Goal: Browse casually: Explore the website without a specific task or goal

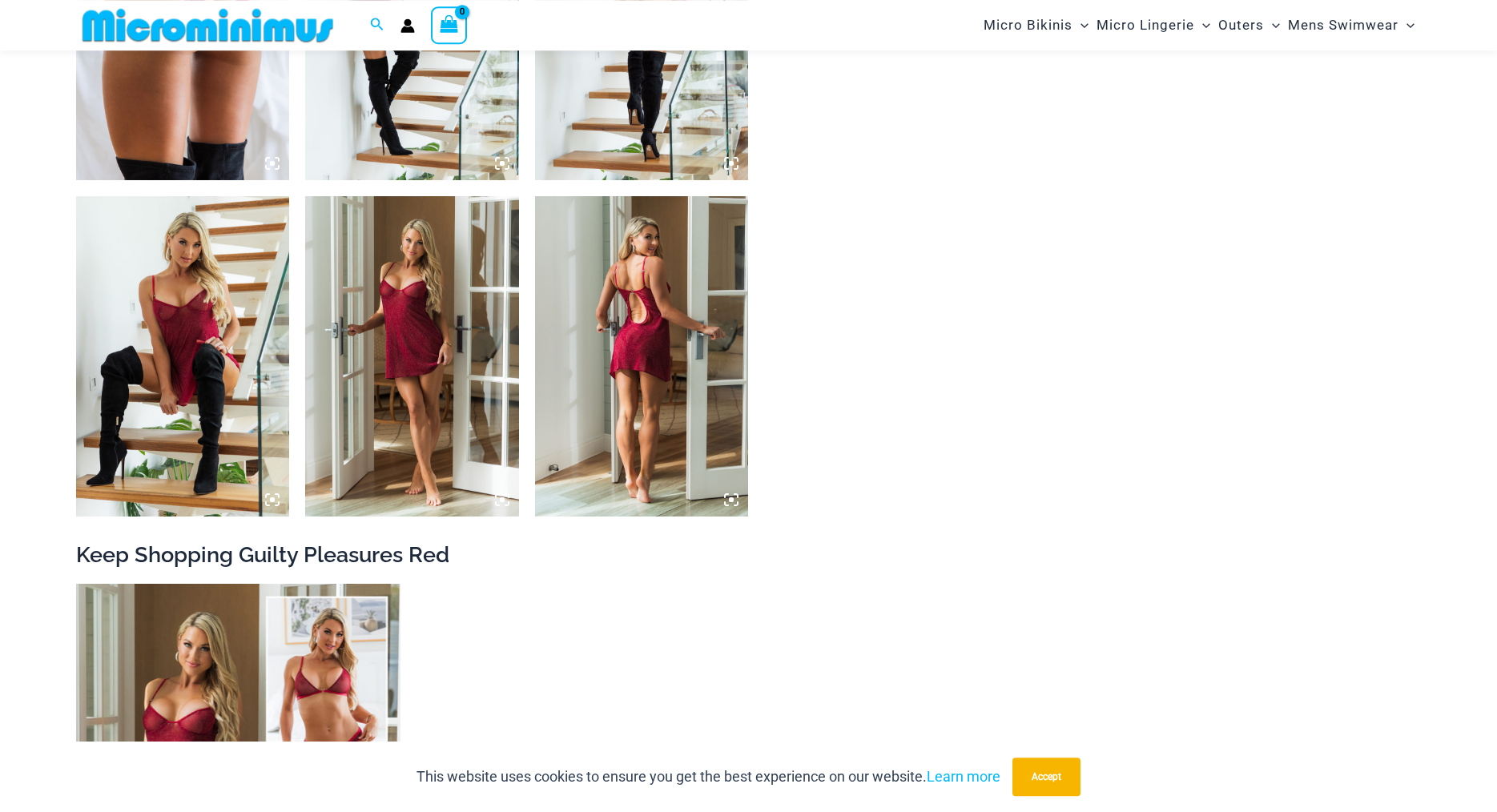
scroll to position [2318, 0]
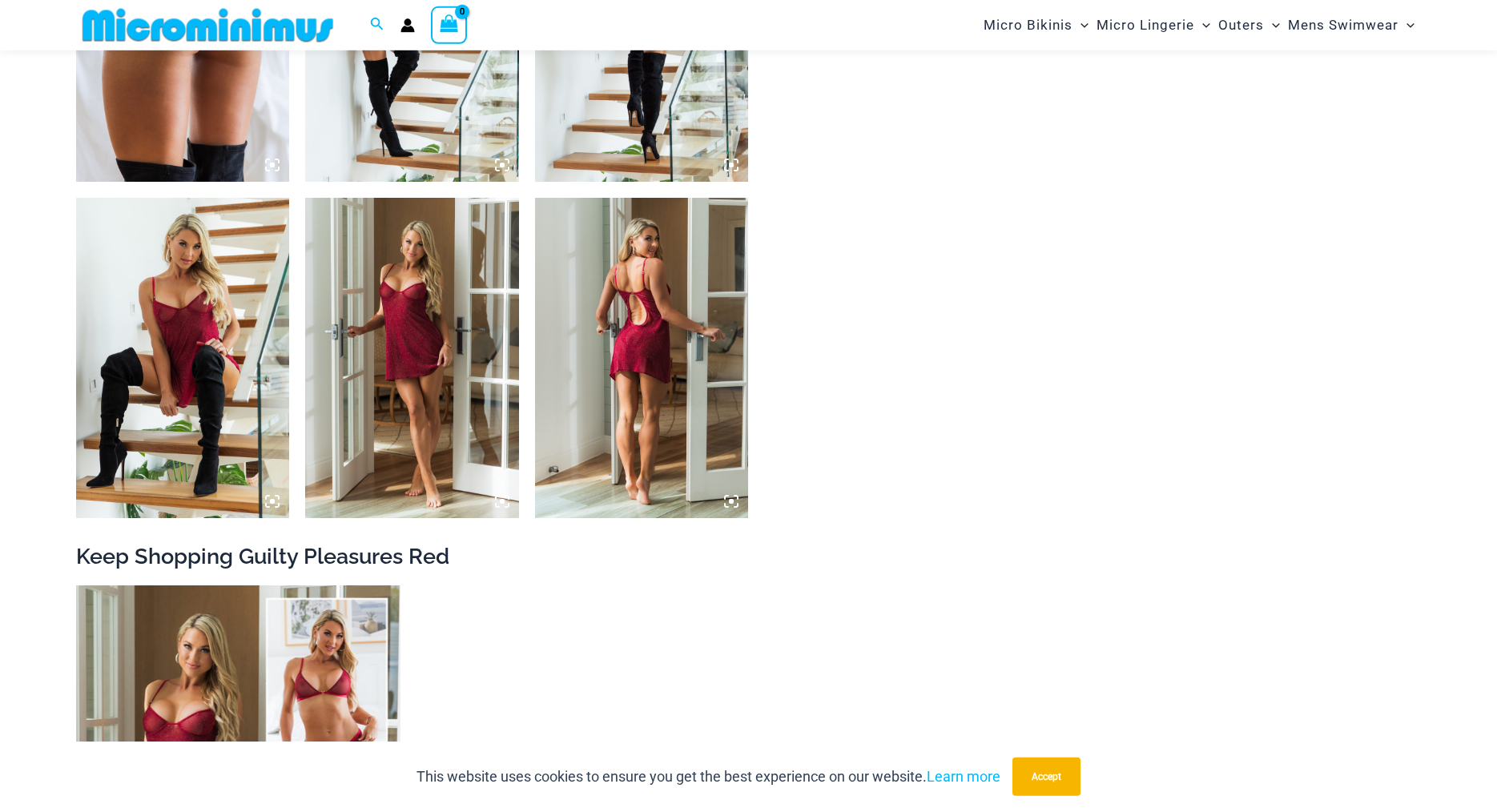
click at [616, 343] on img at bounding box center [642, 357] width 214 height 321
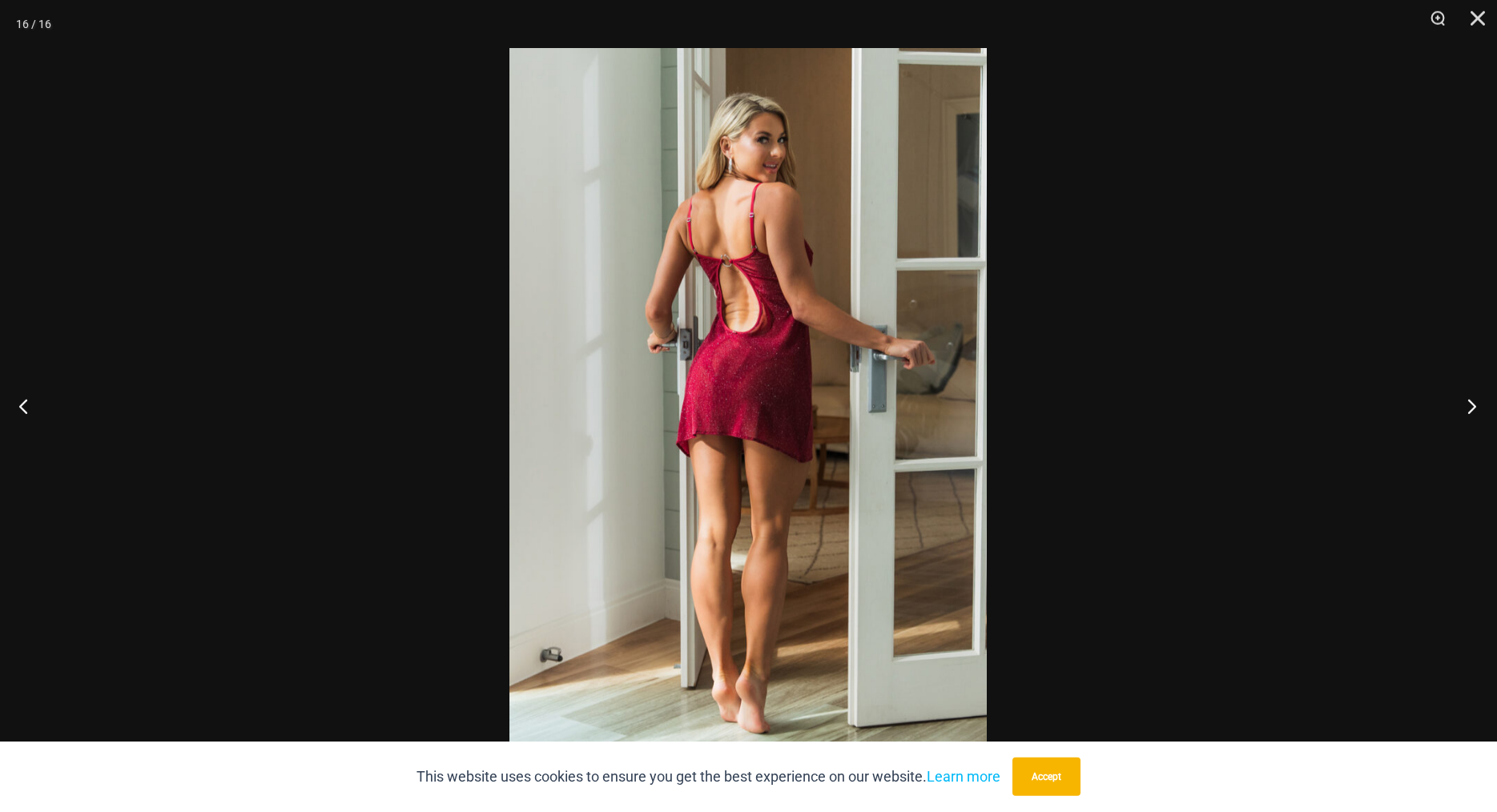
click at [1477, 400] on button "Next" at bounding box center [1467, 406] width 60 height 80
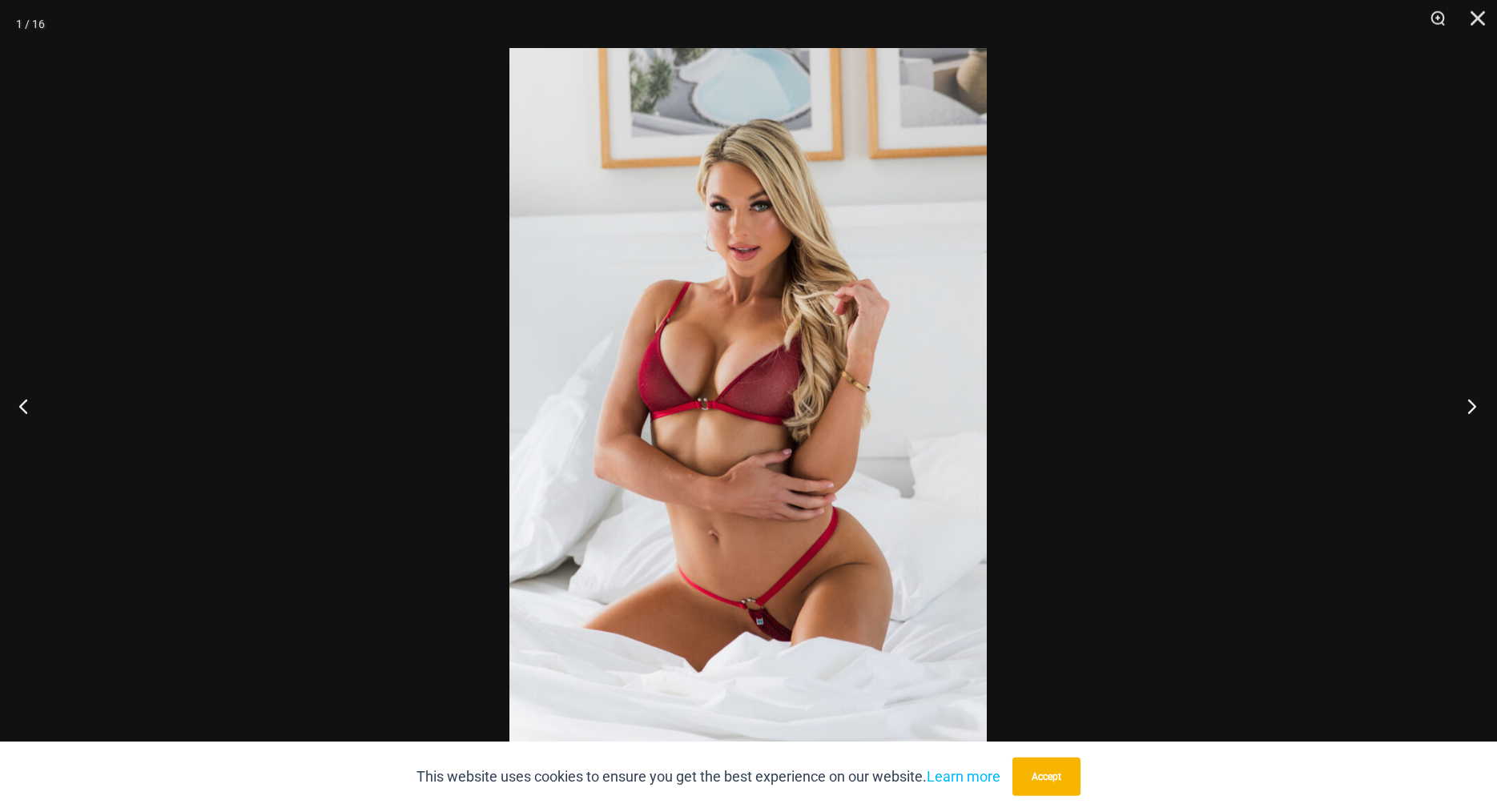
click at [1477, 400] on button "Next" at bounding box center [1467, 406] width 60 height 80
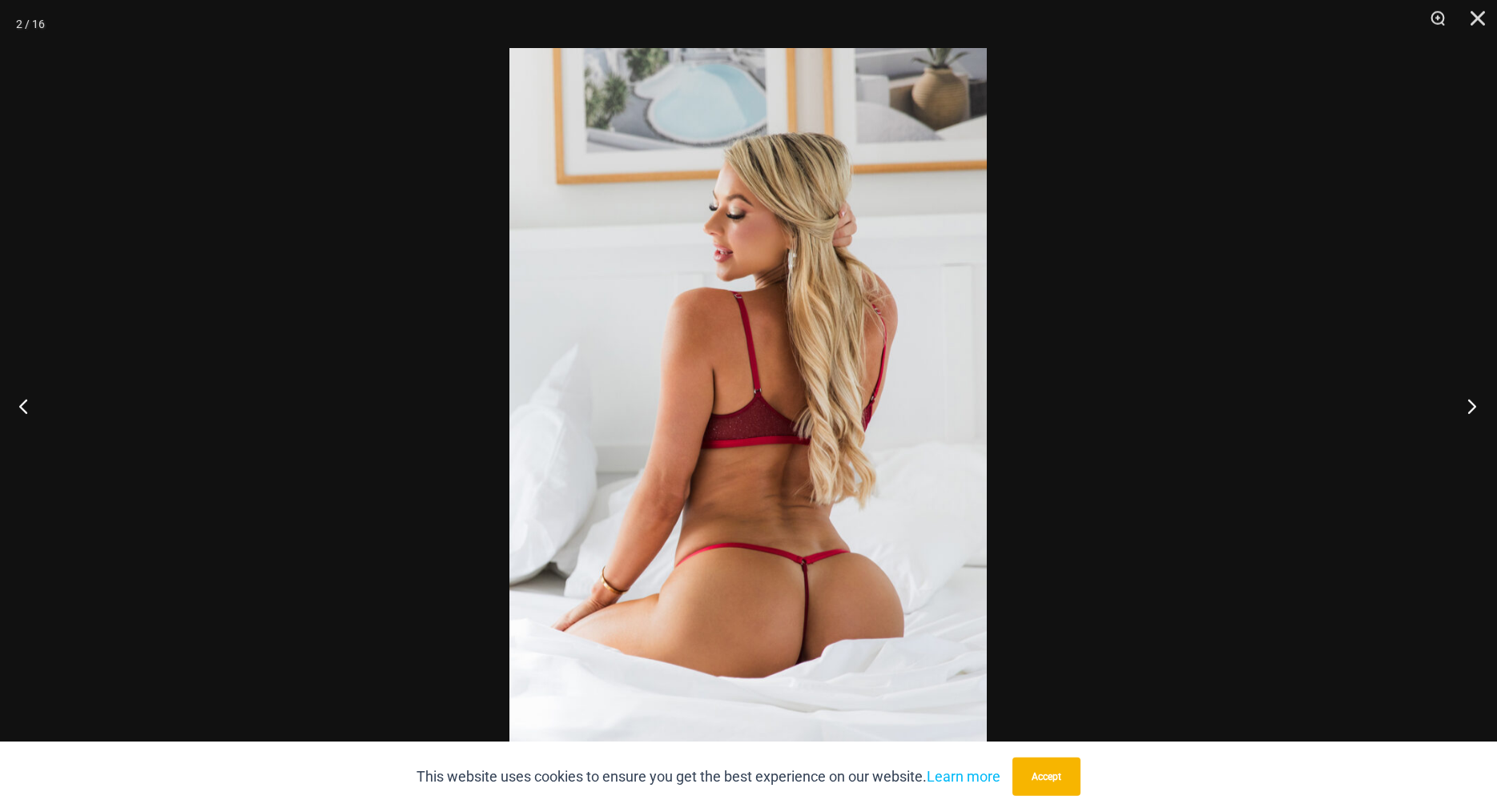
click at [1477, 400] on button "Next" at bounding box center [1467, 406] width 60 height 80
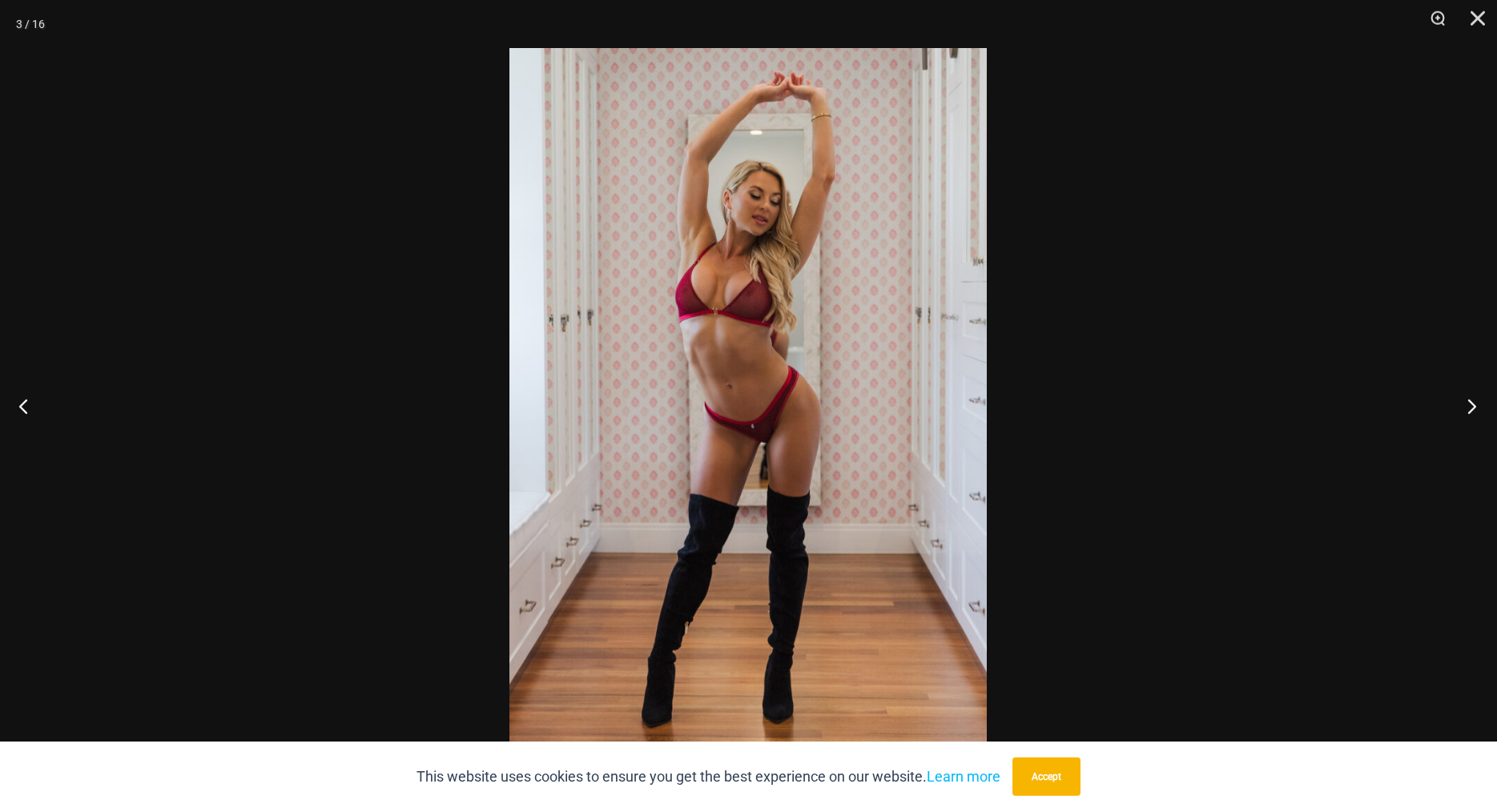
click at [1477, 400] on button "Next" at bounding box center [1467, 406] width 60 height 80
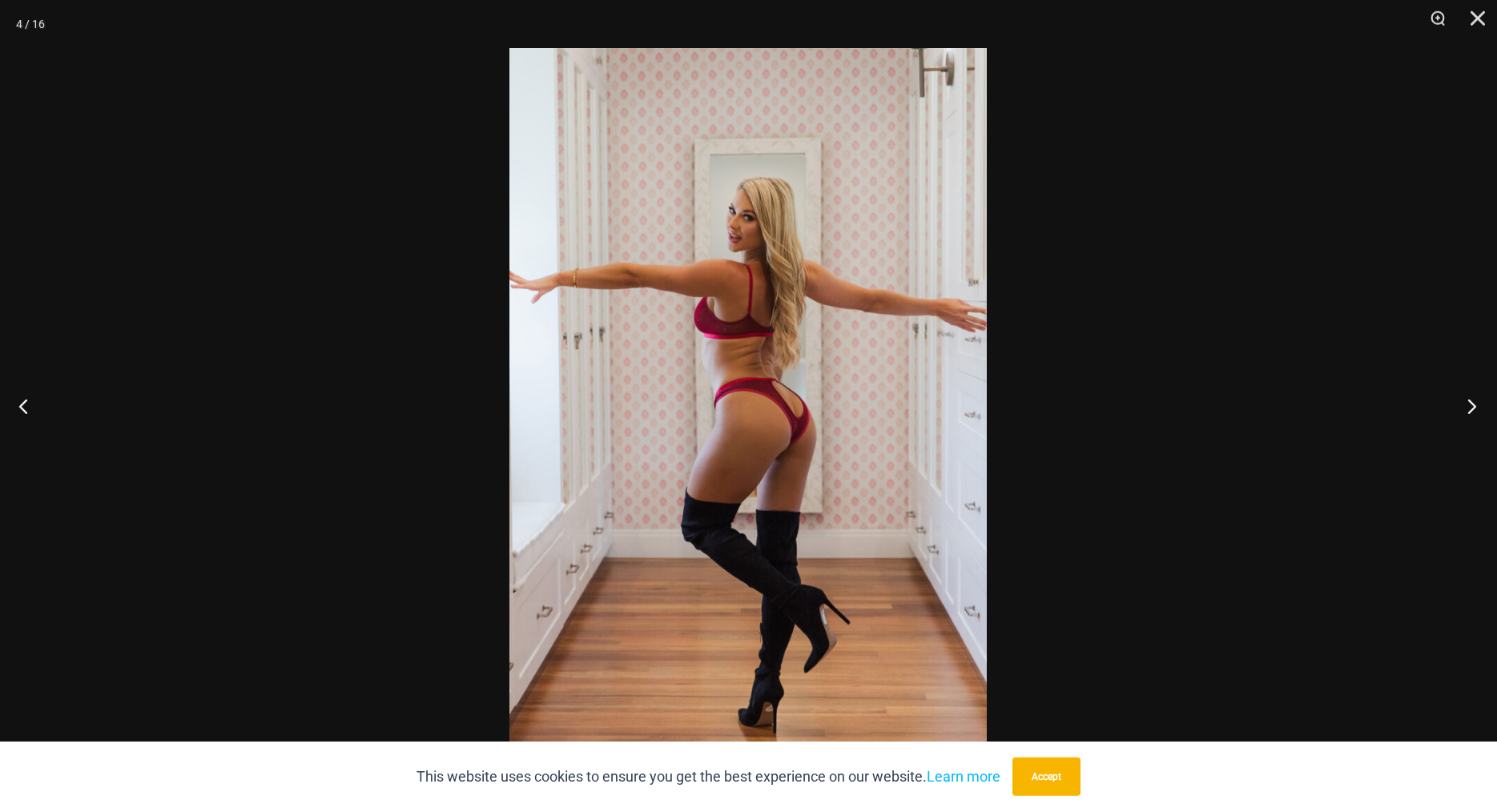
click at [1477, 400] on button "Next" at bounding box center [1467, 406] width 60 height 80
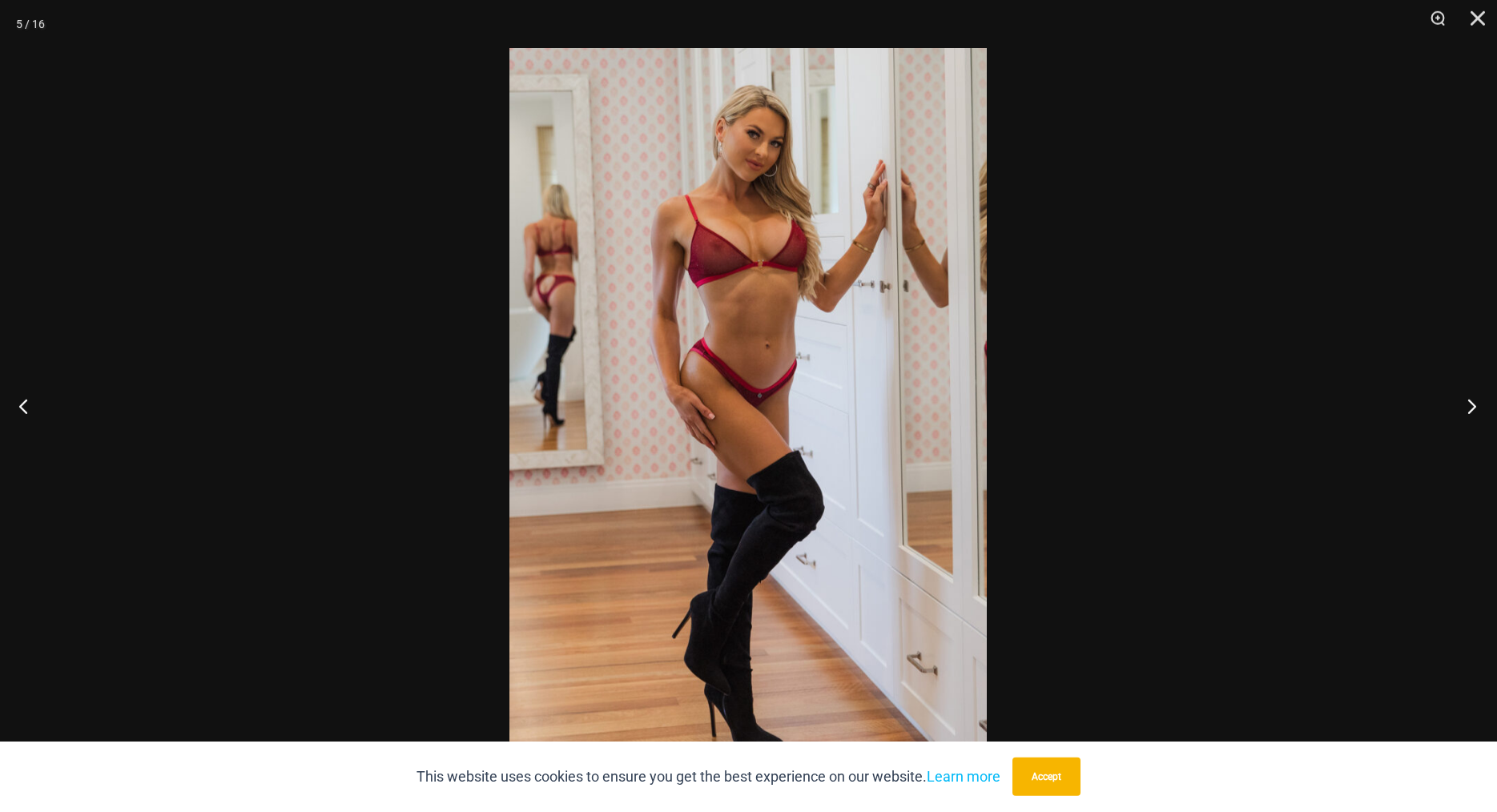
click at [1477, 400] on button "Next" at bounding box center [1467, 406] width 60 height 80
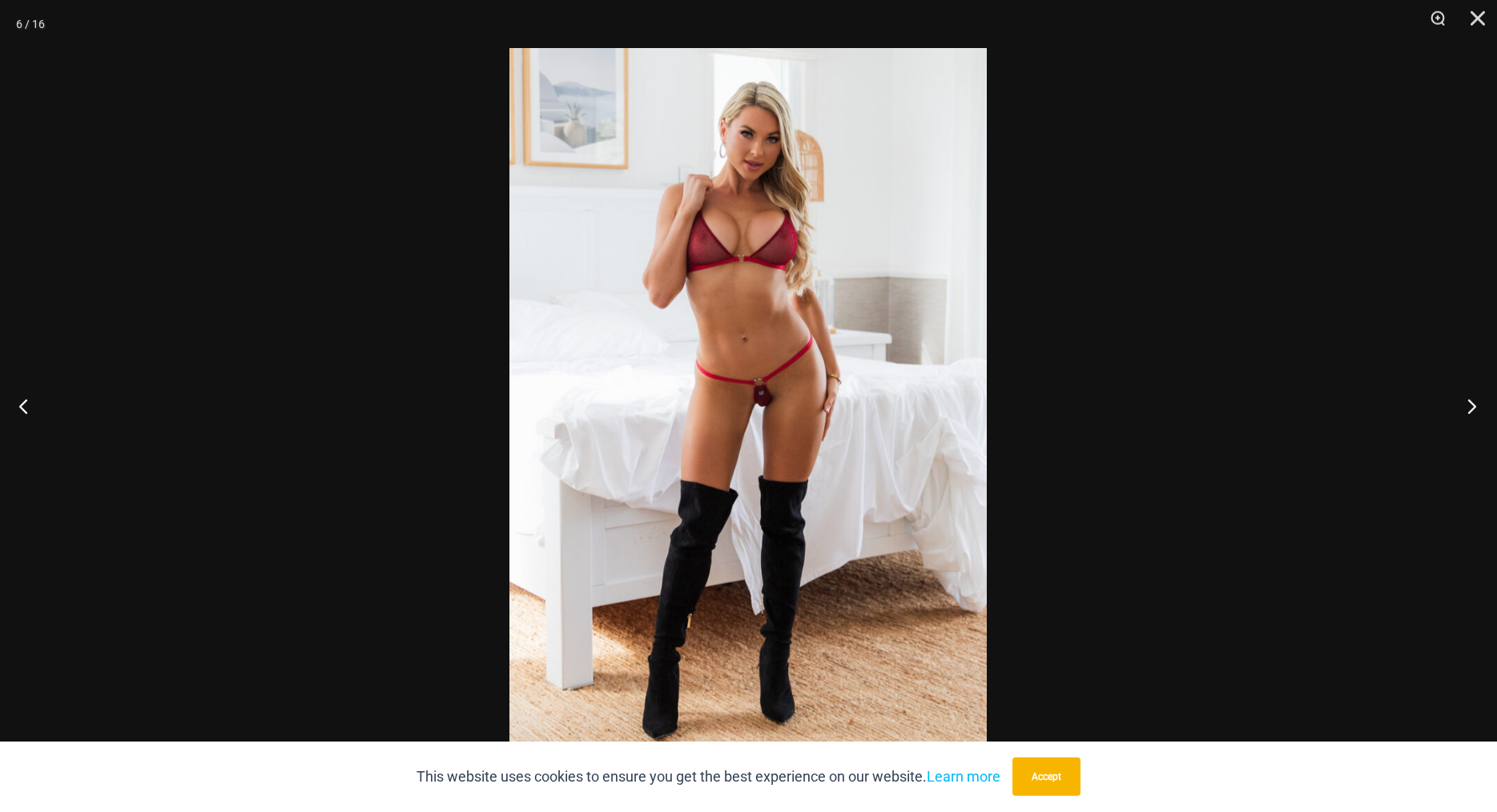
click at [1477, 400] on button "Next" at bounding box center [1467, 406] width 60 height 80
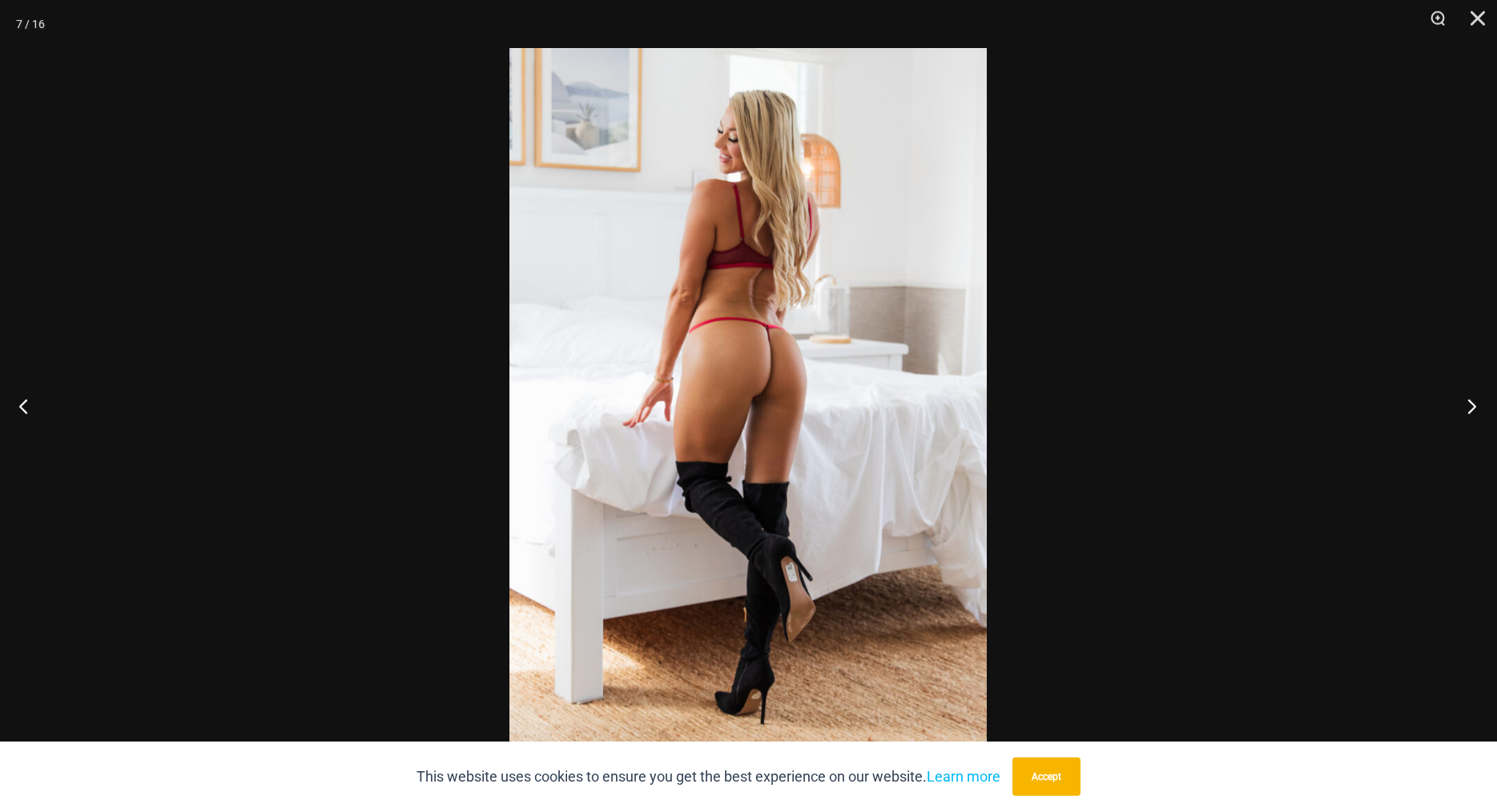
click at [1477, 400] on button "Next" at bounding box center [1467, 406] width 60 height 80
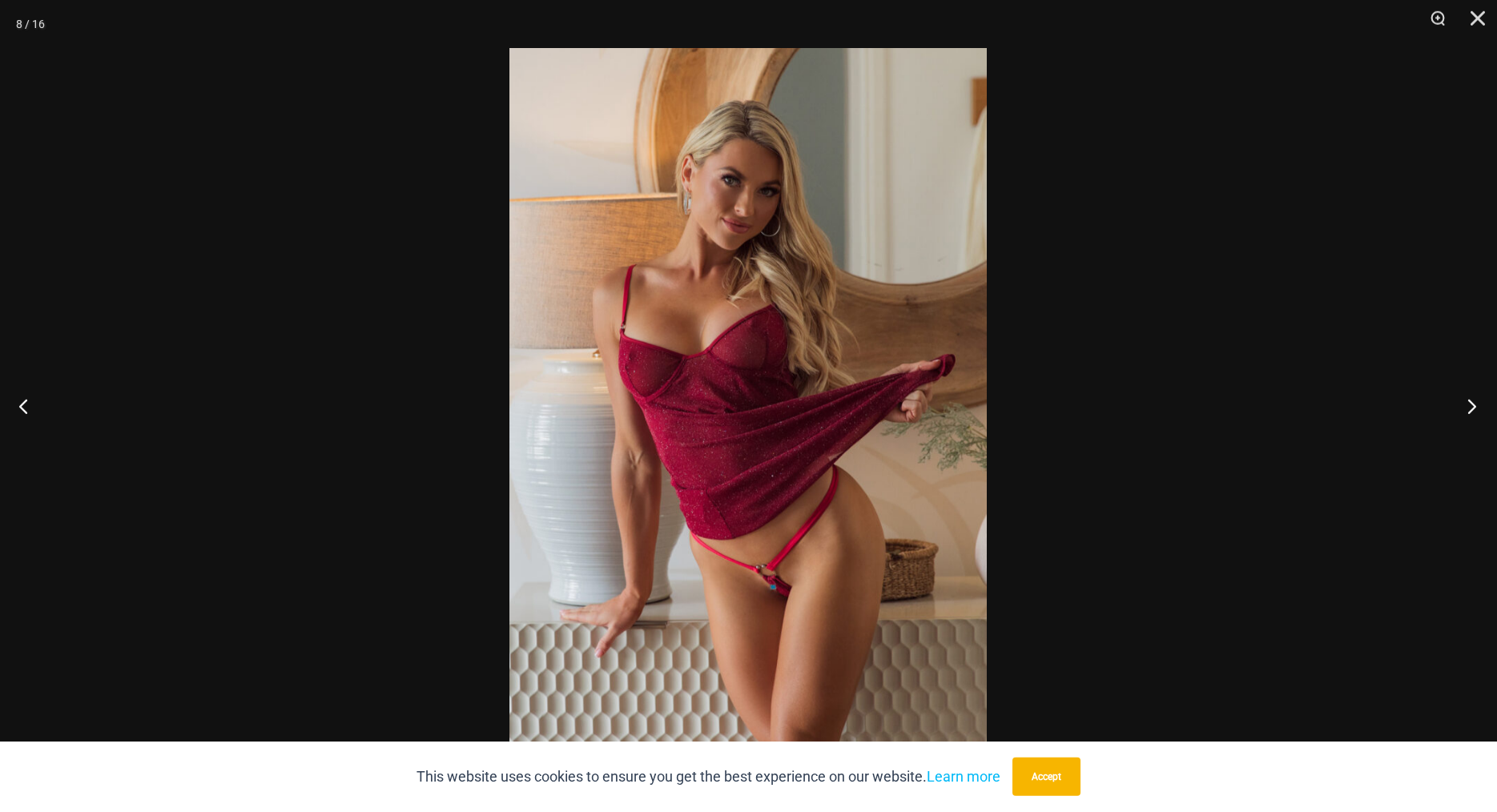
click at [1477, 400] on button "Next" at bounding box center [1467, 406] width 60 height 80
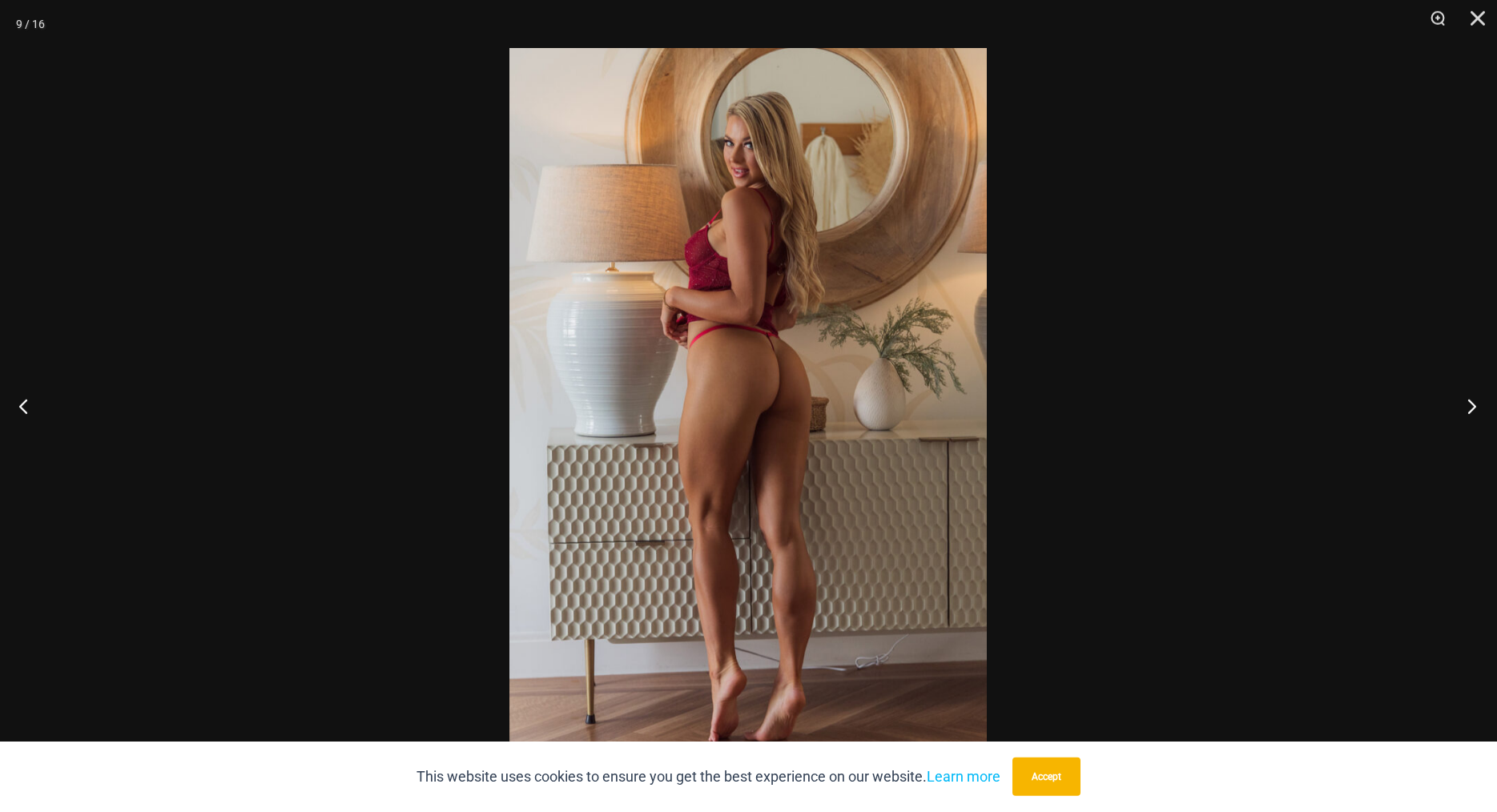
click at [1477, 400] on button "Next" at bounding box center [1467, 406] width 60 height 80
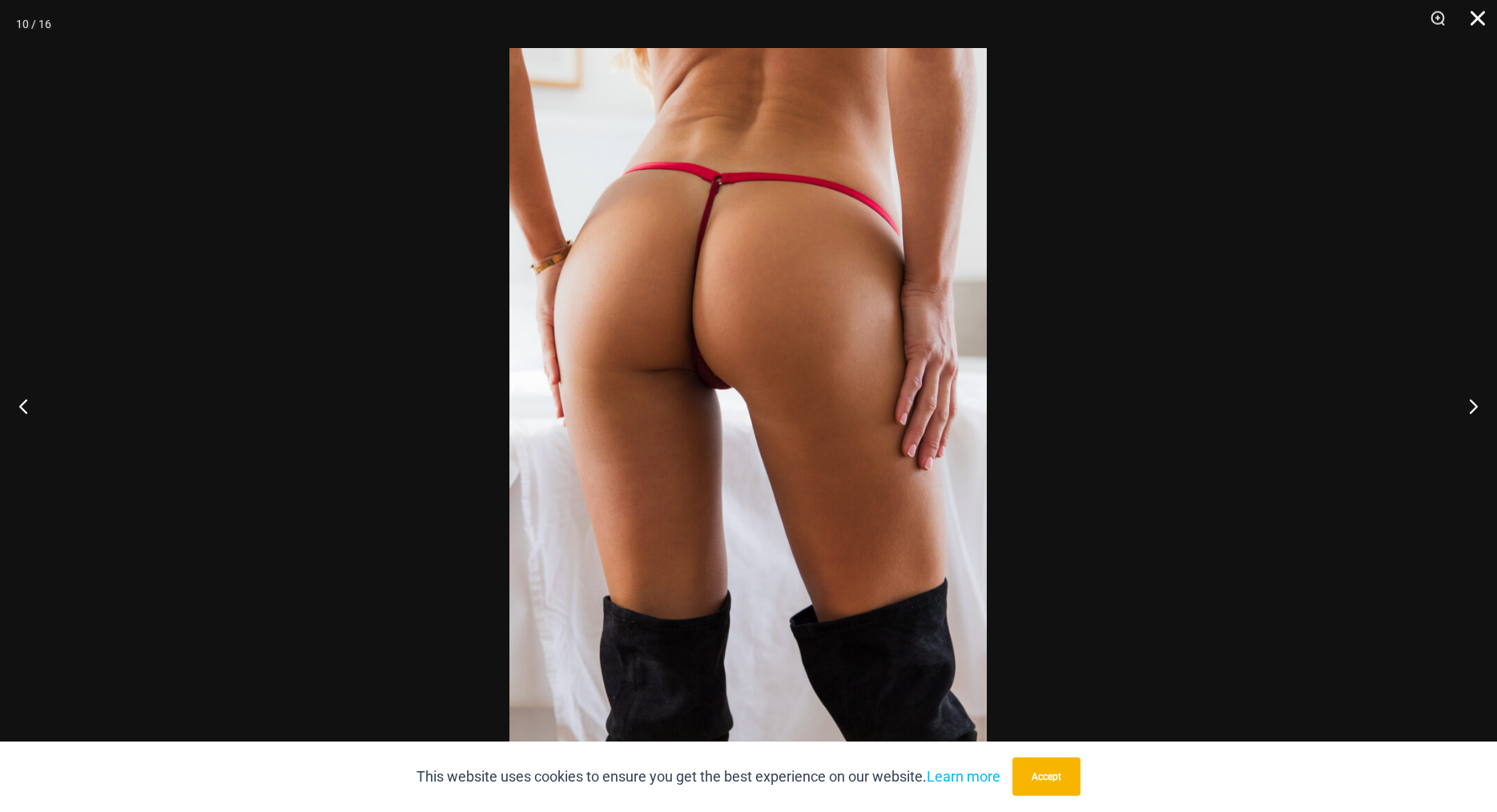
click at [1475, 20] on button "Close" at bounding box center [1472, 24] width 40 height 48
